Goal: Transaction & Acquisition: Purchase product/service

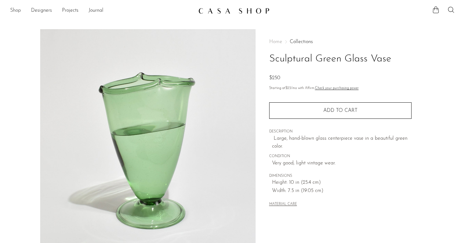
click at [14, 10] on link "Shop" at bounding box center [15, 11] width 11 height 8
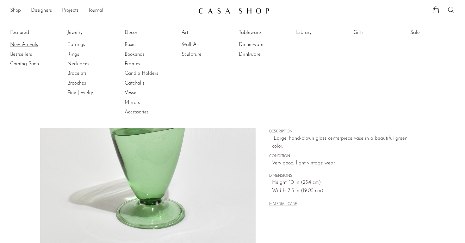
click at [22, 44] on link "New Arrivals" at bounding box center [33, 44] width 47 height 7
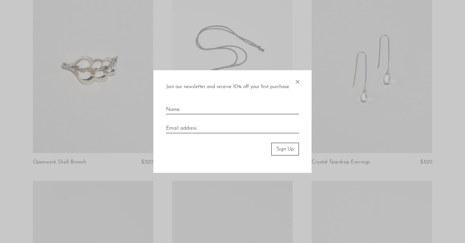
scroll to position [271, 0]
click at [299, 82] on span "×" at bounding box center [297, 80] width 6 height 20
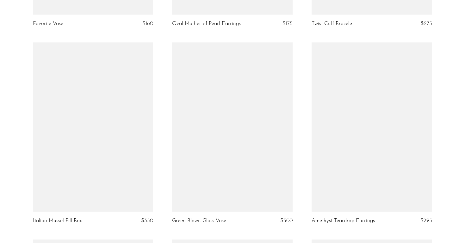
scroll to position [1997, 0]
